Goal: Task Accomplishment & Management: Use online tool/utility

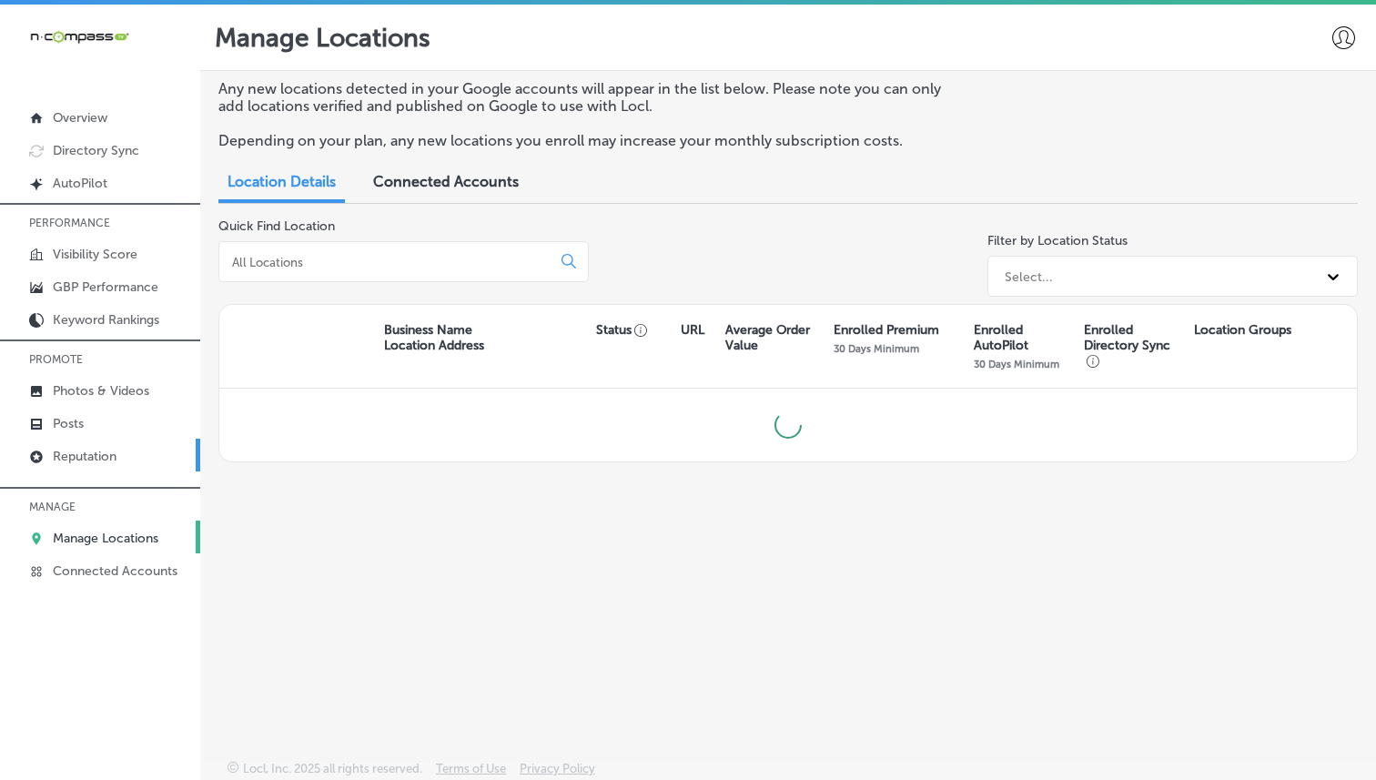
click at [106, 456] on p "Reputation" at bounding box center [85, 456] width 64 height 15
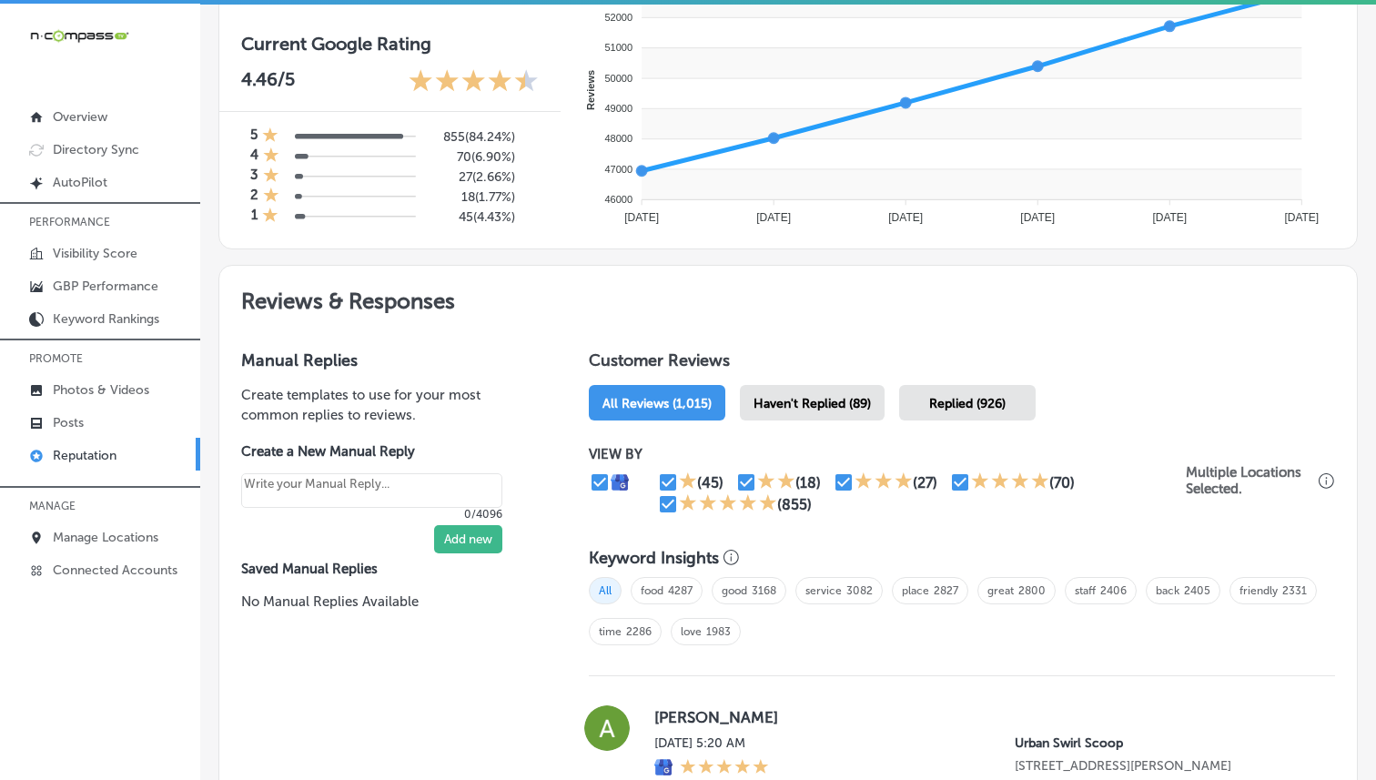
scroll to position [813, 0]
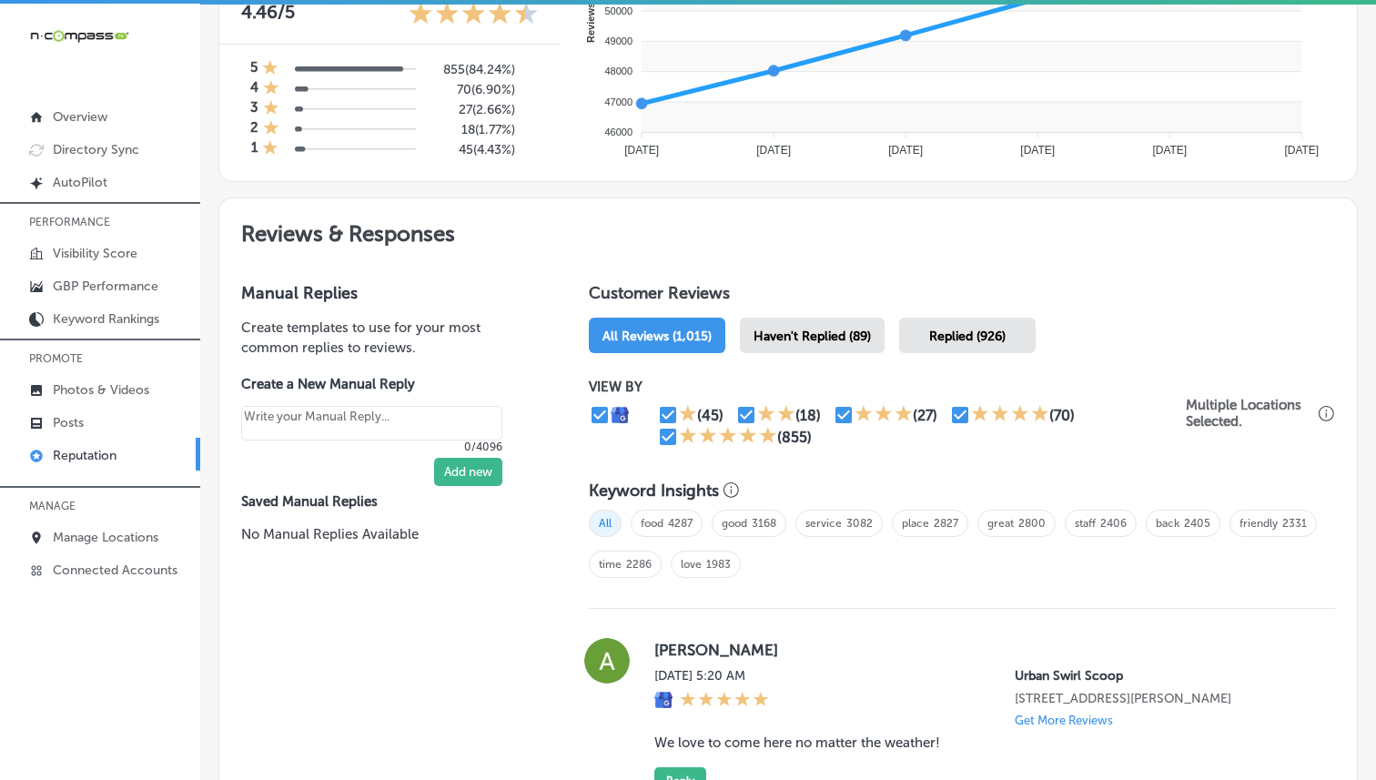
click at [814, 334] on span "Haven't Replied (89)" at bounding box center [811, 335] width 117 height 15
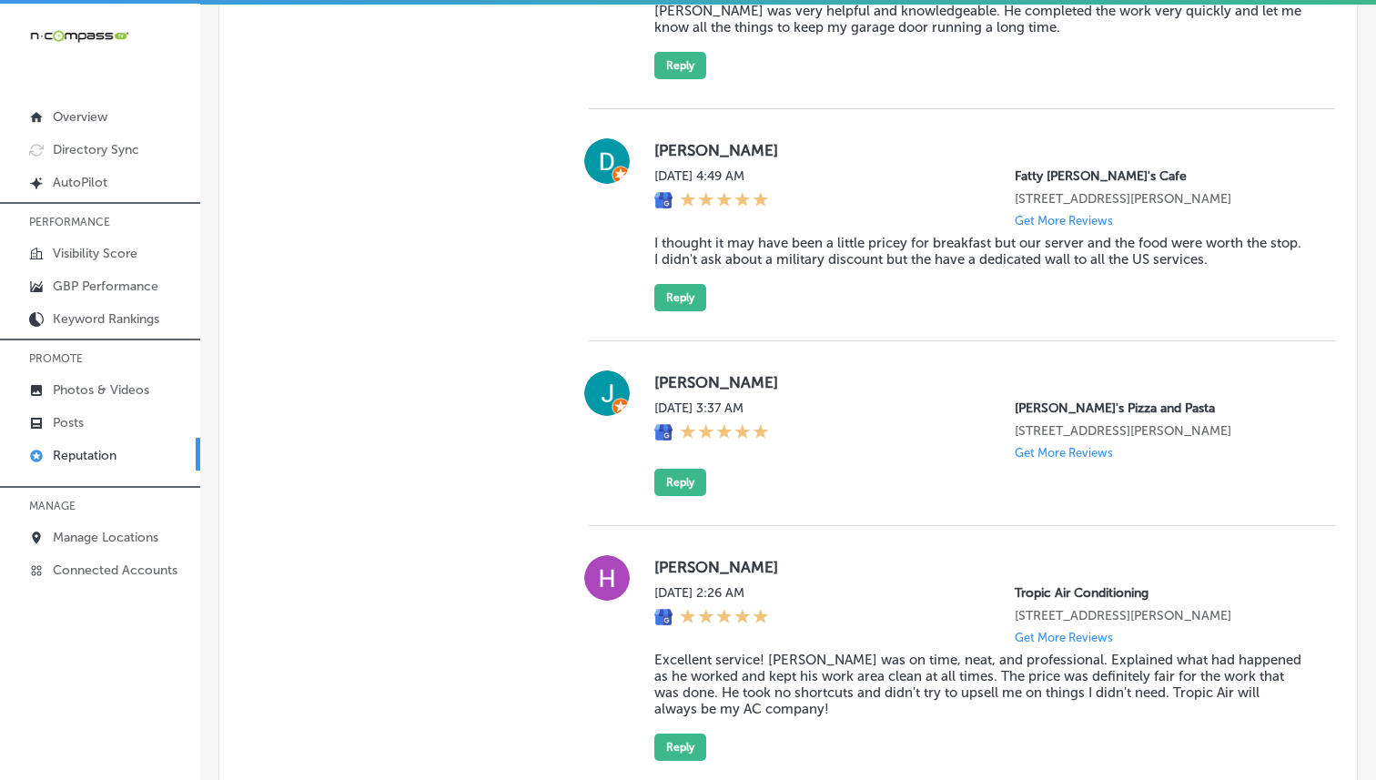
scroll to position [5570, 0]
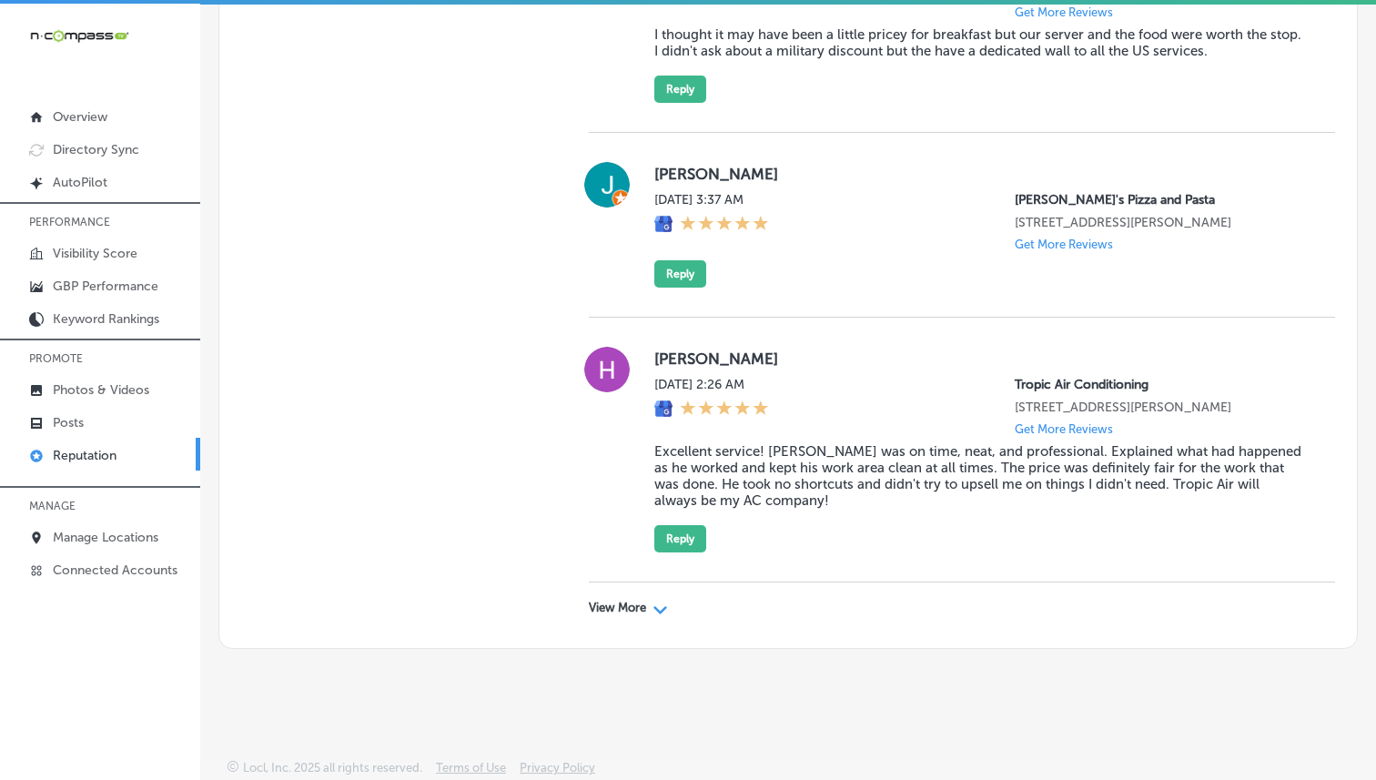
click at [641, 601] on p "View More" at bounding box center [617, 608] width 57 height 15
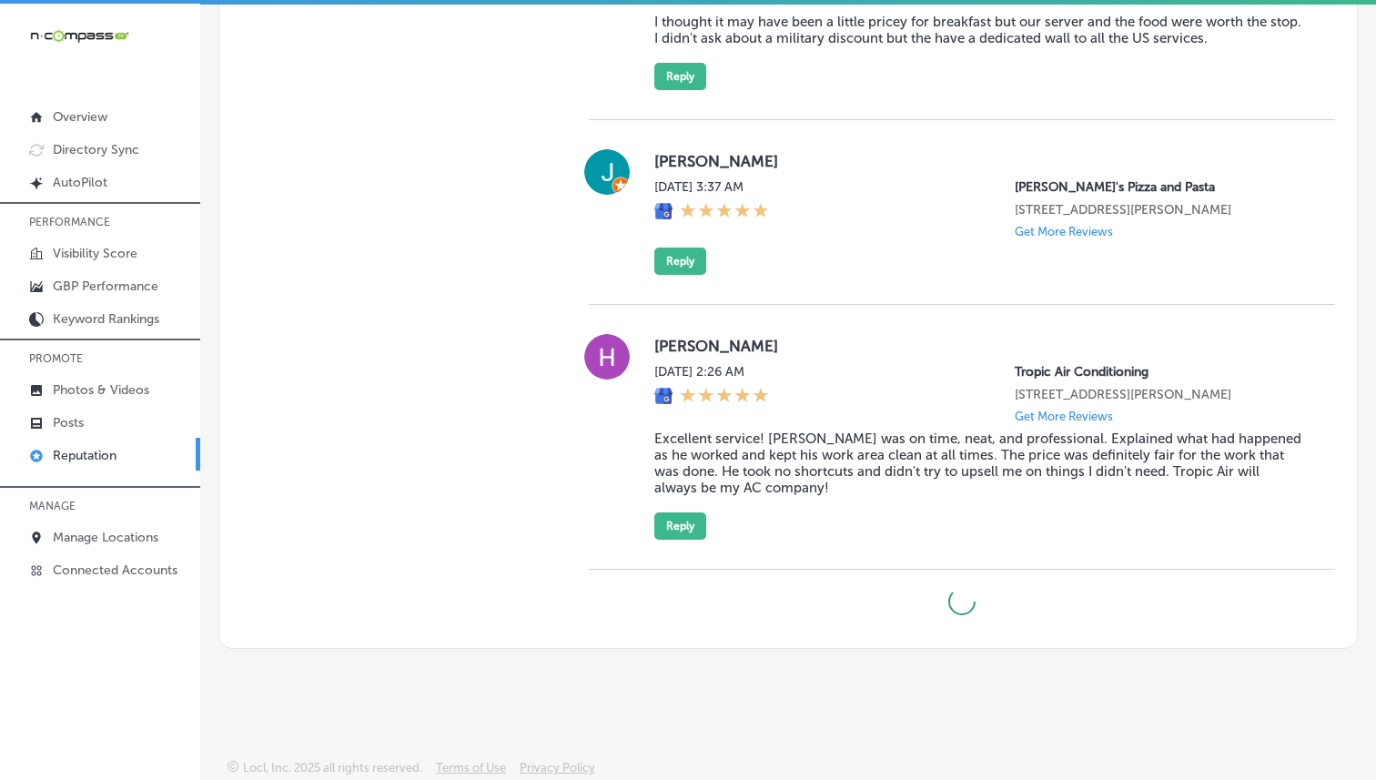
type textarea "x"
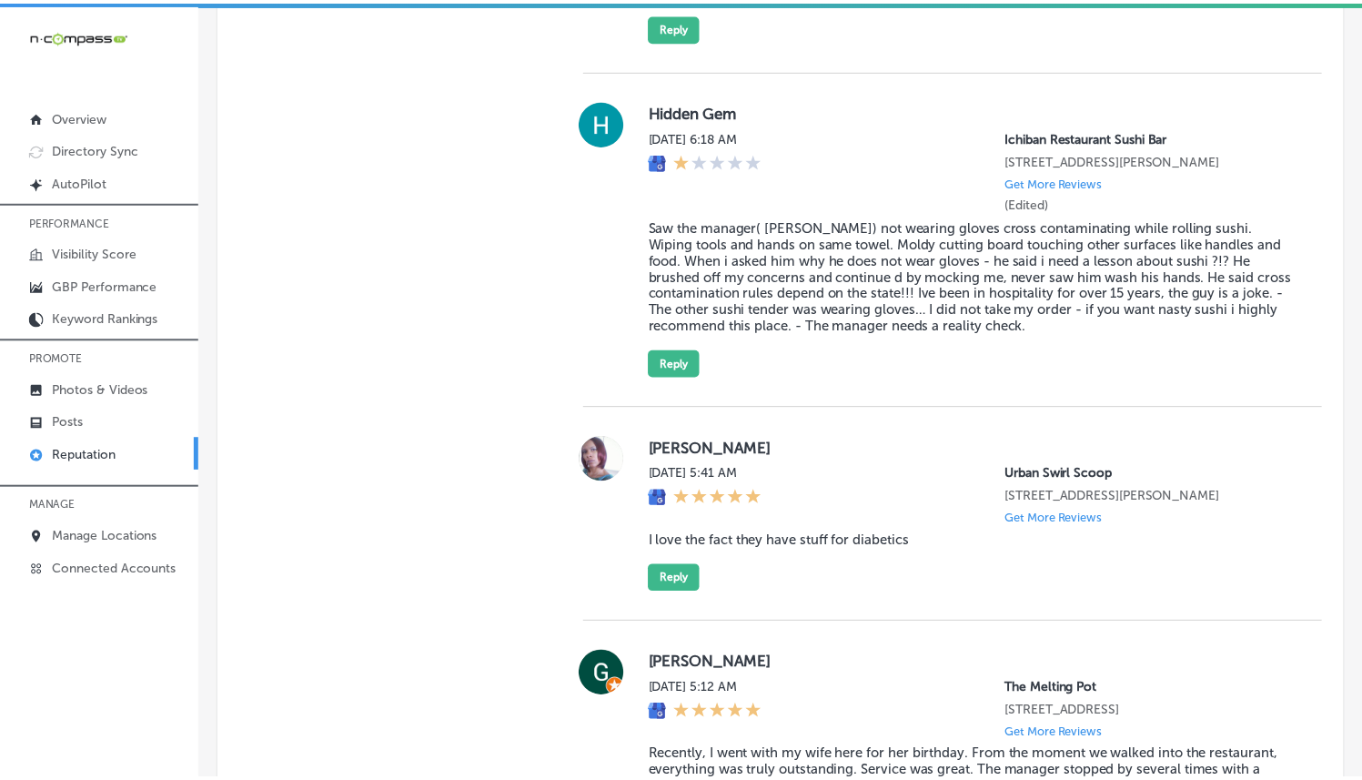
scroll to position [7922, 0]
